Goal: Task Accomplishment & Management: Manage account settings

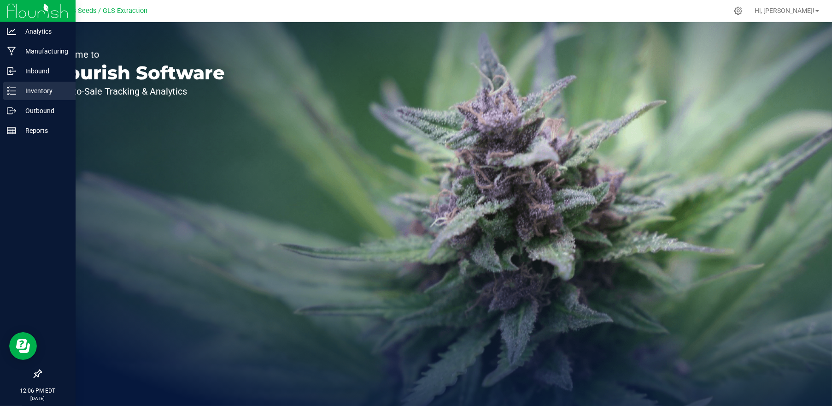
click at [25, 92] on p "Inventory" at bounding box center [43, 90] width 55 height 11
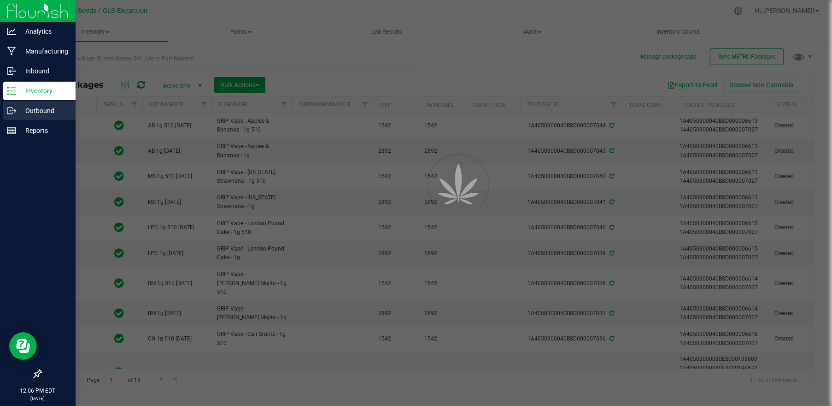
click at [31, 108] on p "Outbound" at bounding box center [43, 110] width 55 height 11
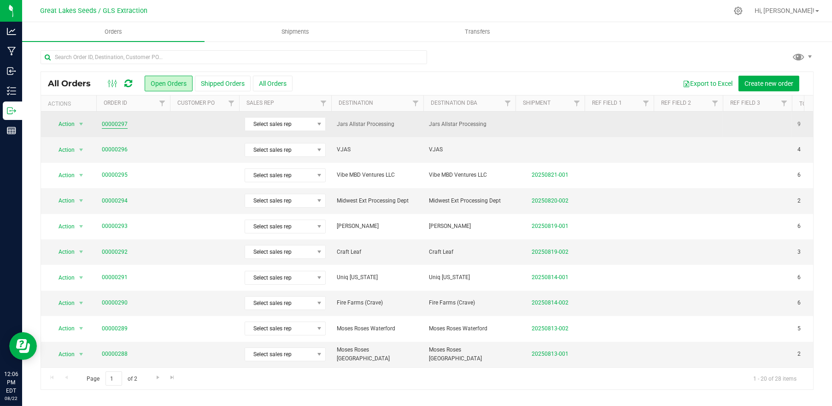
click at [112, 121] on link "00000297" at bounding box center [115, 124] width 26 height 9
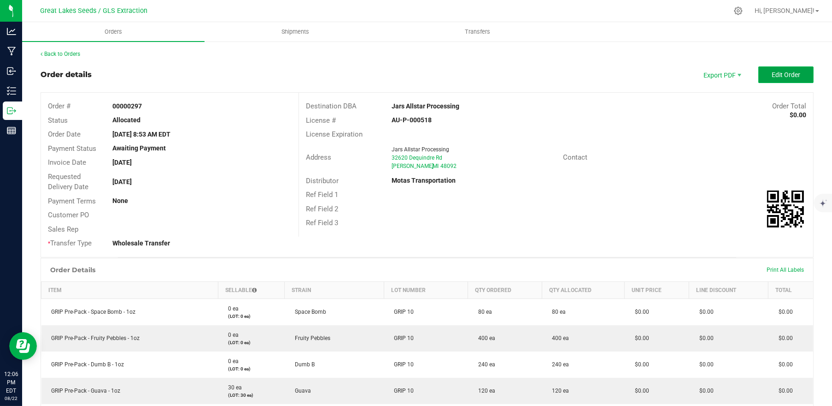
click at [782, 71] on span "Edit Order" at bounding box center [786, 74] width 29 height 7
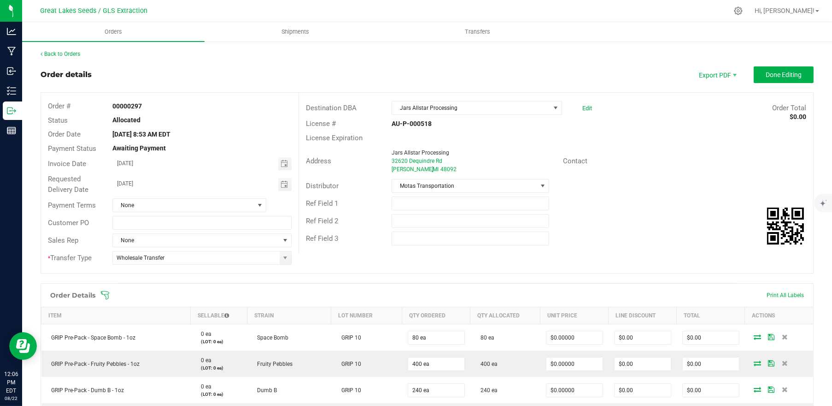
scroll to position [123, 0]
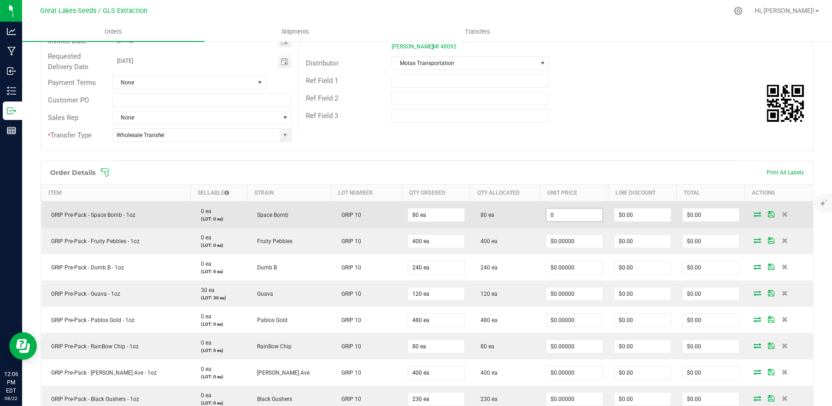
click at [580, 214] on input "0" at bounding box center [575, 214] width 56 height 13
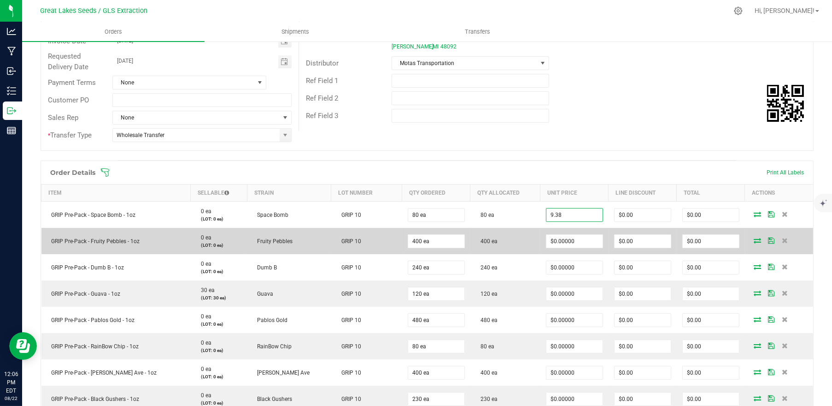
type input "$9.38000"
type input "$750.40"
click at [576, 250] on td "$0.00000" at bounding box center [575, 241] width 68 height 26
click at [577, 241] on input "0" at bounding box center [575, 241] width 56 height 13
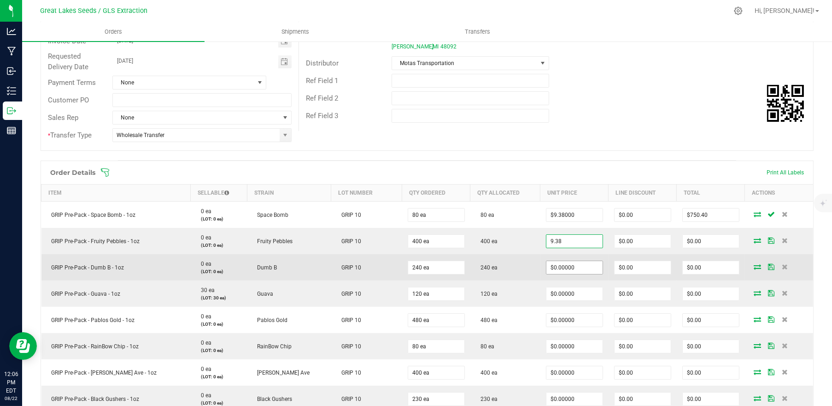
type input "$9.38000"
type input "$3,752.00"
click at [565, 268] on input "0" at bounding box center [575, 267] width 56 height 13
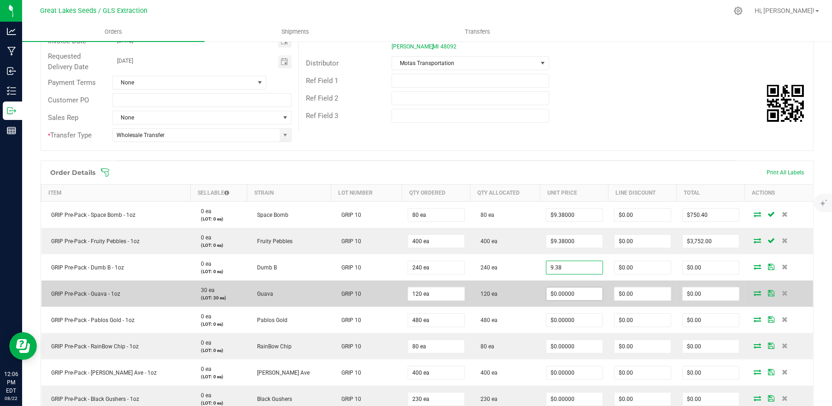
type input "$9.38000"
type input "$2,251.20"
click at [565, 289] on input "0" at bounding box center [575, 293] width 56 height 13
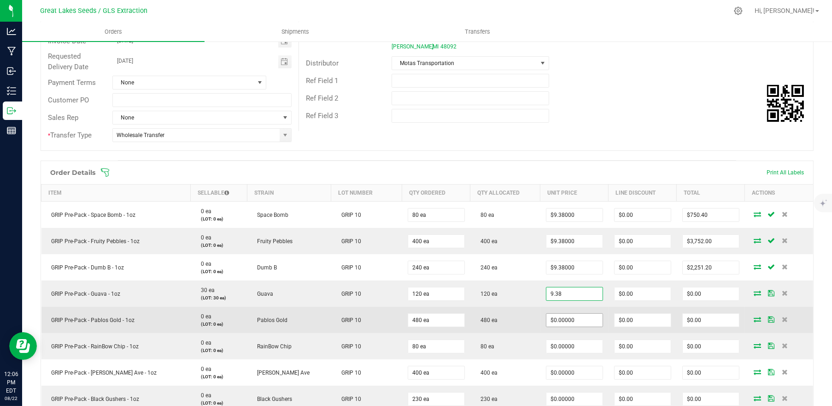
type input "$9.38000"
type input "$1,125.60"
click at [581, 317] on input "0" at bounding box center [575, 319] width 56 height 13
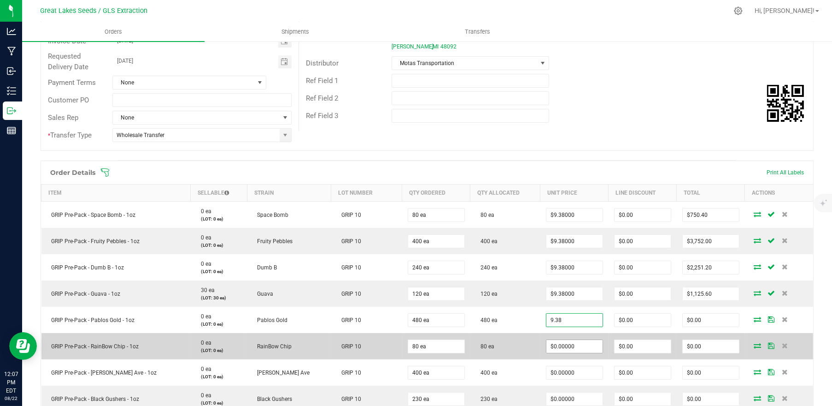
type input "$9.38000"
type input "$4,502.40"
click at [569, 342] on input "0" at bounding box center [575, 346] width 56 height 13
type input "9"
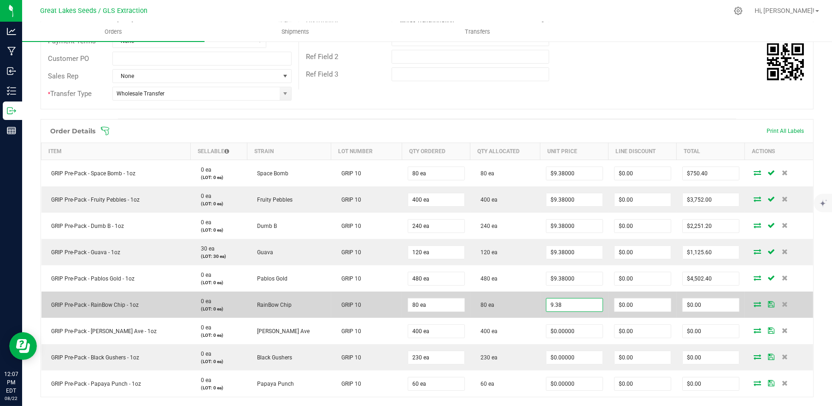
scroll to position [184, 0]
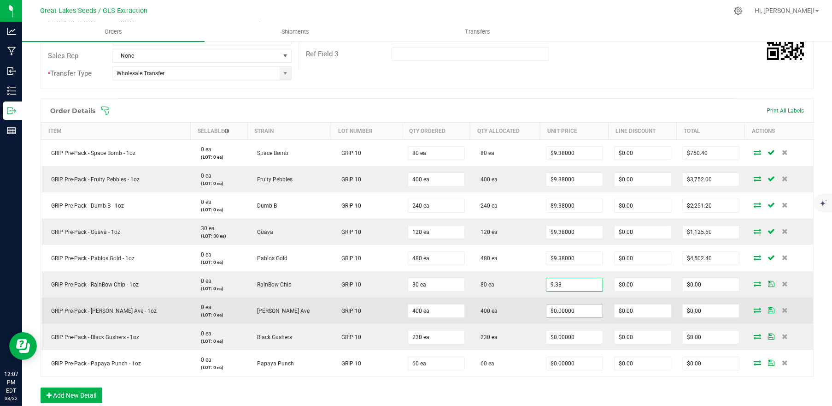
type input "$9.38000"
type input "$750.40"
click at [556, 310] on input "0" at bounding box center [575, 310] width 56 height 13
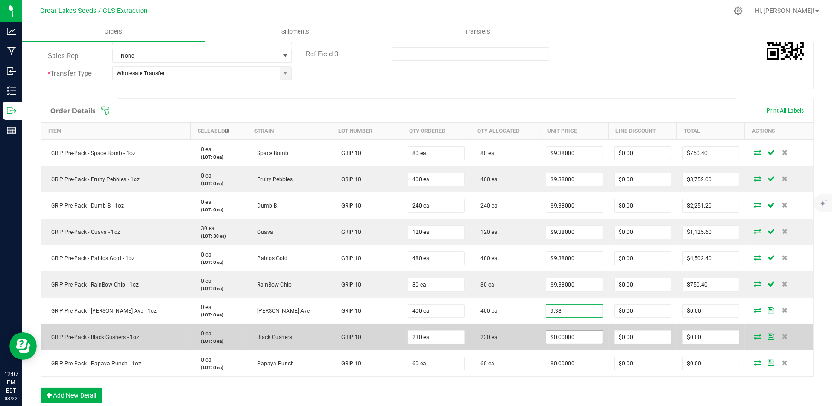
type input "$9.38000"
type input "$3,752.00"
click at [564, 335] on input "0" at bounding box center [575, 336] width 56 height 13
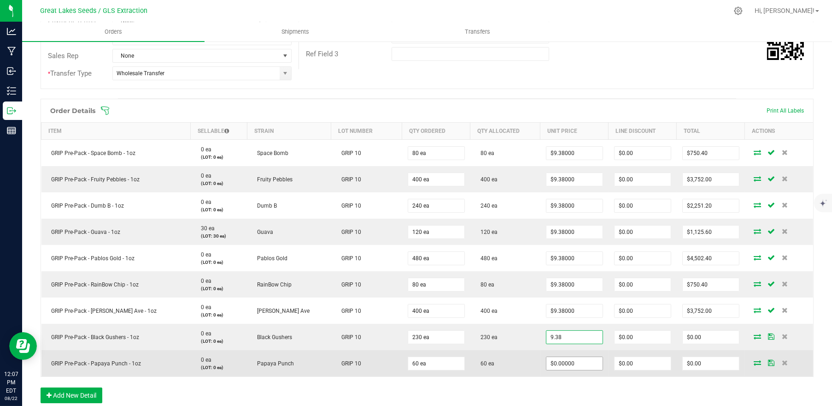
type input "$9.38000"
type input "$2,157.40"
click at [567, 360] on input "0" at bounding box center [575, 363] width 56 height 13
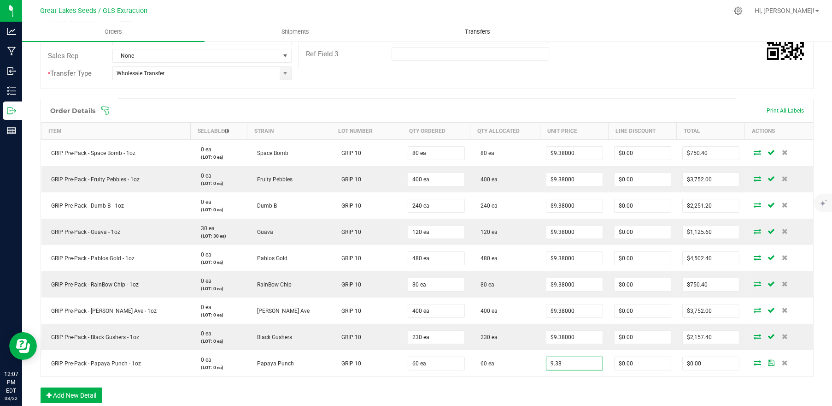
type input "$9.38000"
type input "$562.80"
click at [567, 34] on uib-tab-heading "Transfers" at bounding box center [478, 32] width 182 height 18
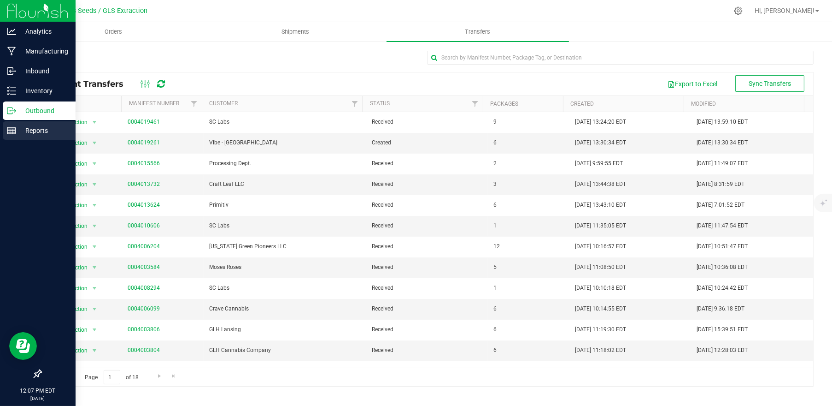
click at [42, 124] on div "Reports" at bounding box center [39, 130] width 73 height 18
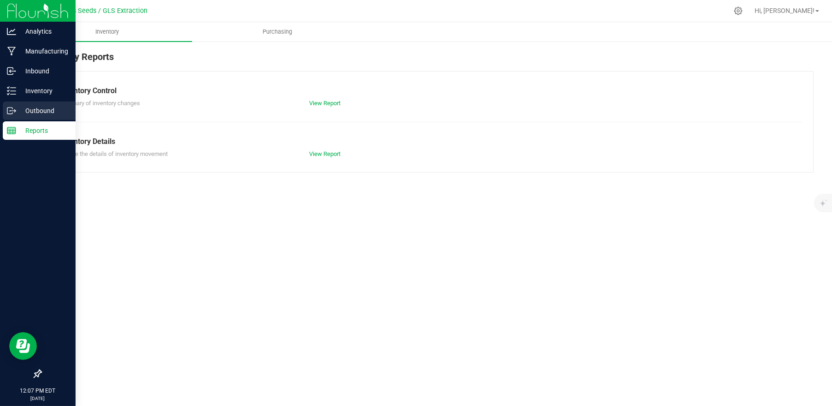
click at [43, 109] on p "Outbound" at bounding box center [43, 110] width 55 height 11
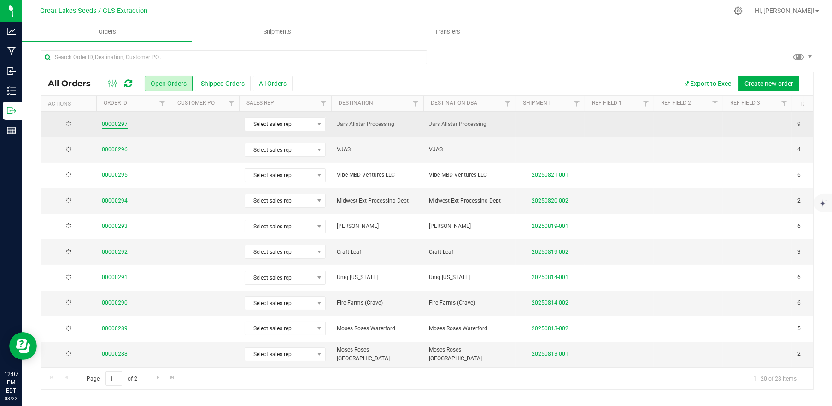
click at [118, 123] on link "00000297" at bounding box center [115, 124] width 26 height 9
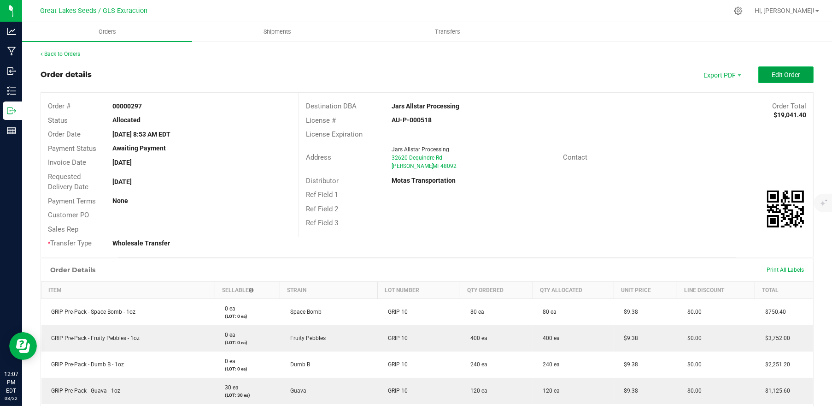
click at [780, 72] on span "Edit Order" at bounding box center [786, 74] width 29 height 7
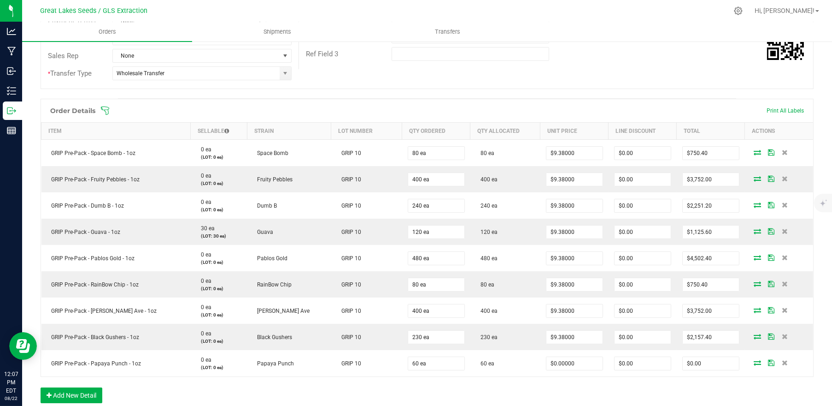
scroll to position [246, 0]
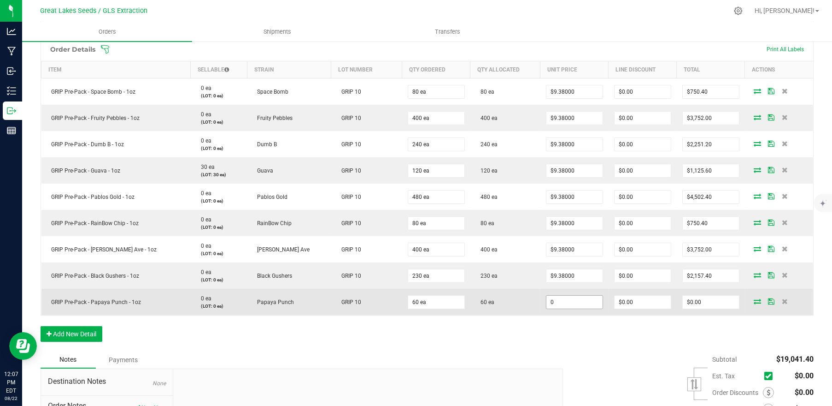
click at [569, 296] on input "0" at bounding box center [575, 301] width 56 height 13
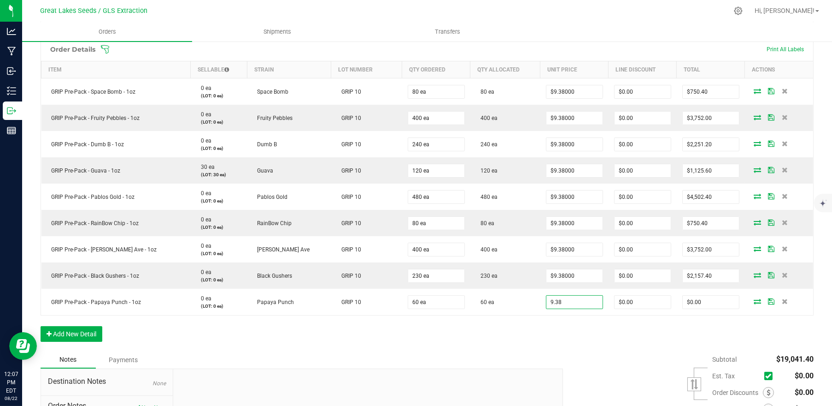
type input "$9.38000"
type input "$562.80"
click at [478, 342] on div "Order Details Print All Labels Item Sellable Strain Lot Number Qty Ordered Qty …" at bounding box center [427, 193] width 773 height 313
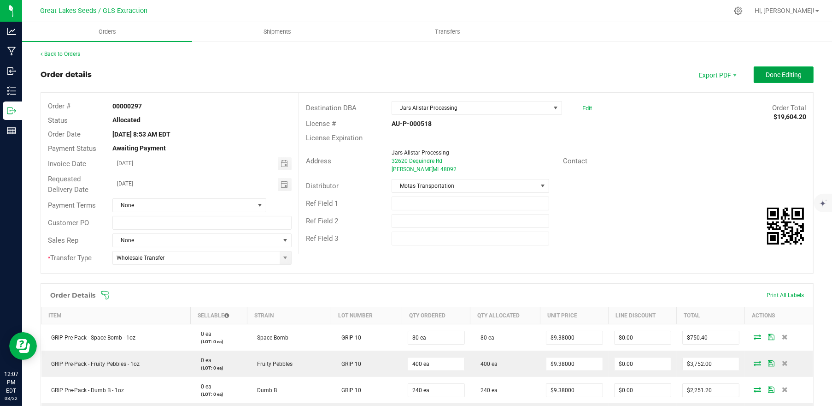
click at [775, 75] on span "Done Editing" at bounding box center [784, 74] width 36 height 7
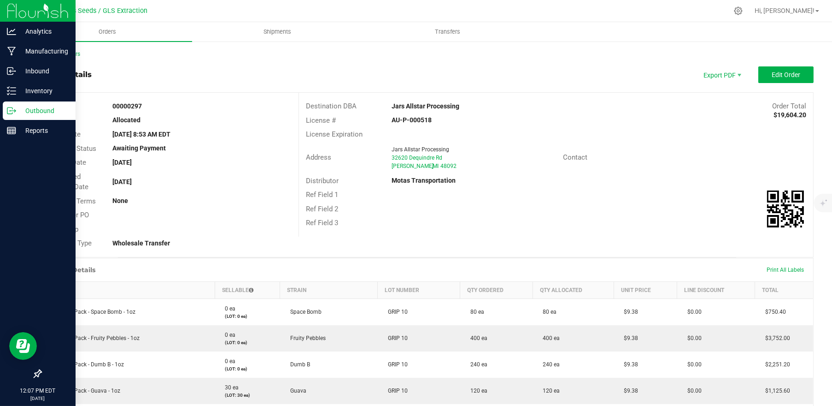
click at [30, 110] on p "Outbound" at bounding box center [43, 110] width 55 height 11
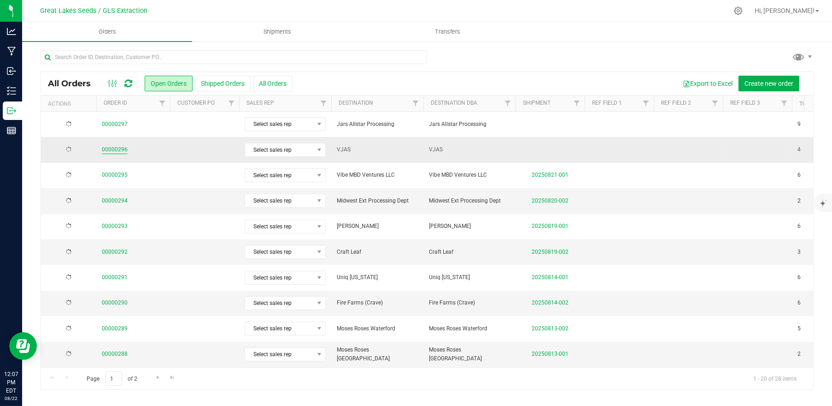
click at [118, 149] on link "00000296" at bounding box center [115, 149] width 26 height 9
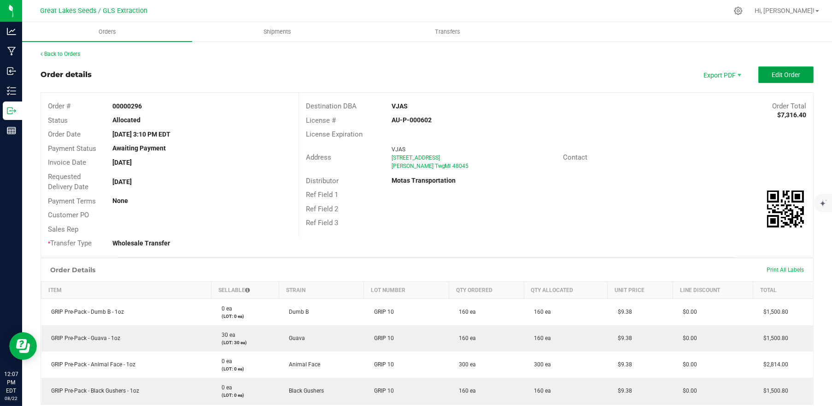
click at [759, 80] on button "Edit Order" at bounding box center [786, 74] width 55 height 17
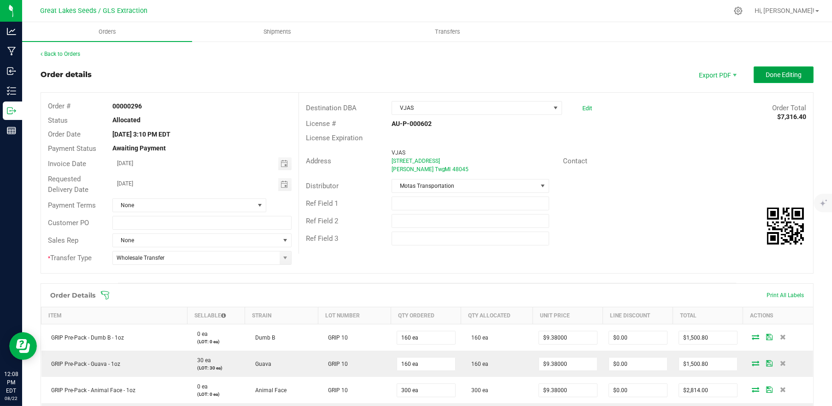
click at [783, 67] on button "Done Editing" at bounding box center [784, 74] width 60 height 17
